Goal: Task Accomplishment & Management: Complete application form

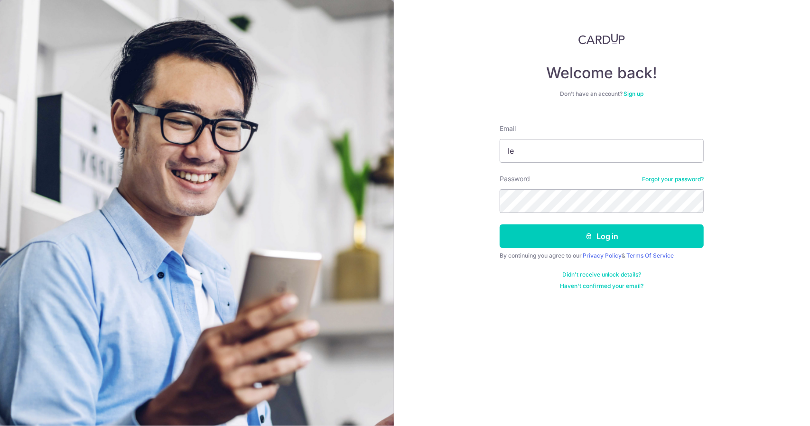
type input "l"
type input "leeyuxian1995@gmail.com"
click at [500, 224] on button "Log in" at bounding box center [602, 236] width 204 height 24
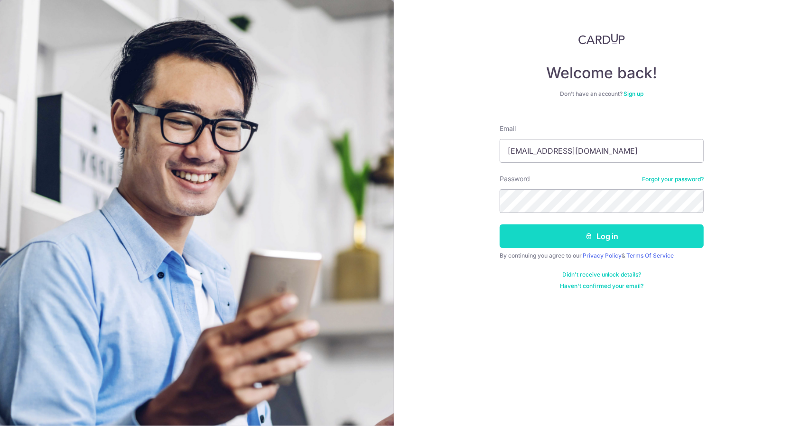
click at [580, 235] on button "Log in" at bounding box center [602, 236] width 204 height 24
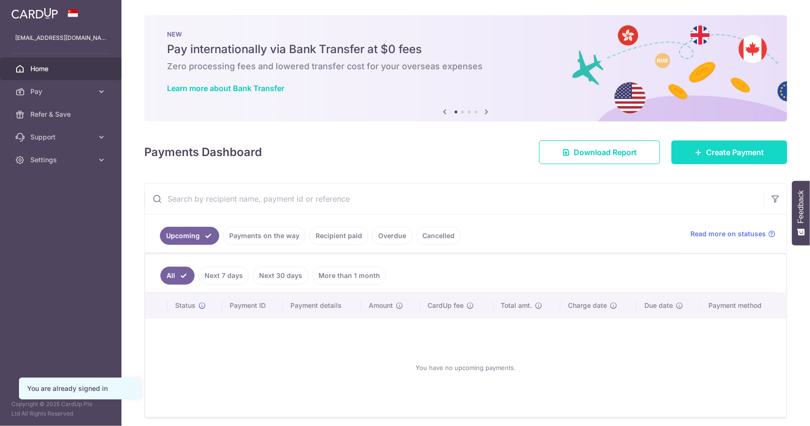
click at [695, 150] on icon at bounding box center [699, 153] width 8 height 8
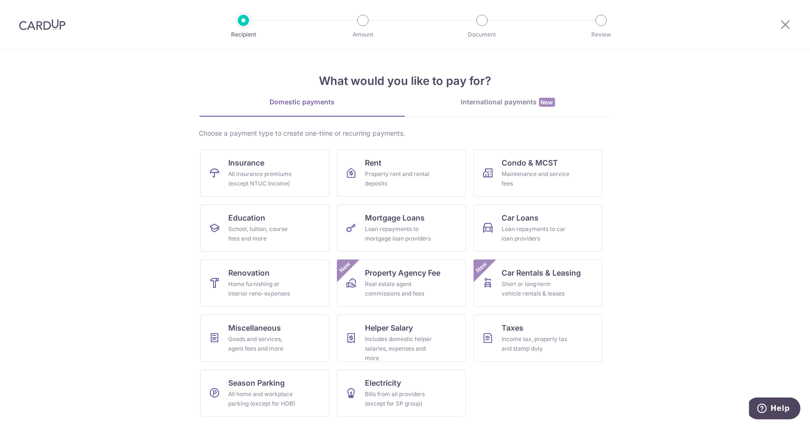
click at [686, 222] on section "What would you like to pay for? Domestic payments International payments New Ch…" at bounding box center [405, 238] width 810 height 376
click at [169, 341] on section "What would you like to pay for? Domestic payments International payments New Ch…" at bounding box center [405, 238] width 810 height 376
click at [421, 326] on link "Helper Salary Includes domestic helper salaries, expenses and more" at bounding box center [401, 338] width 129 height 47
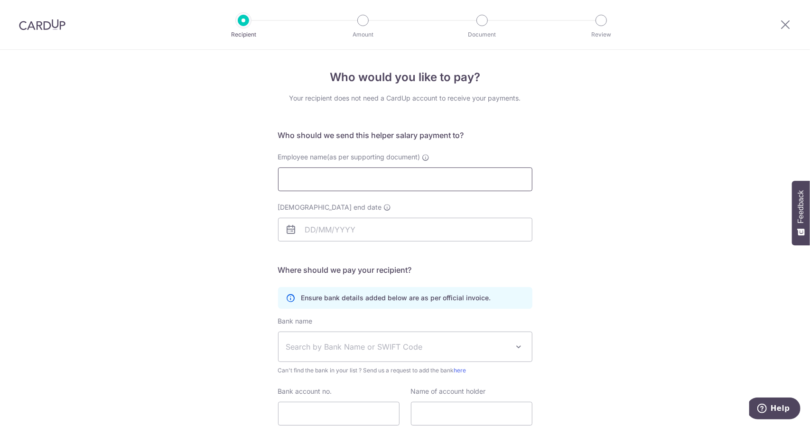
click at [382, 180] on input "Employee name(as per supporting document)" at bounding box center [405, 180] width 254 height 24
click at [424, 154] on icon at bounding box center [426, 158] width 8 height 8
click at [424, 168] on input "Employee name(as per supporting document) This refers to the name of your domes…" at bounding box center [405, 180] width 254 height 24
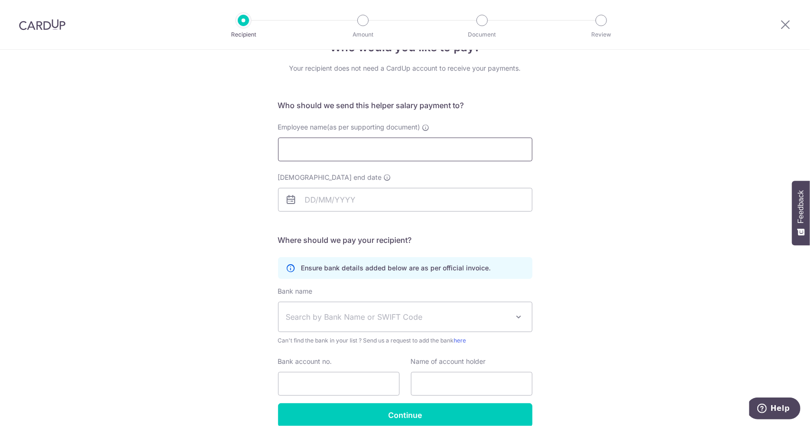
scroll to position [74, 0]
